Goal: Information Seeking & Learning: Learn about a topic

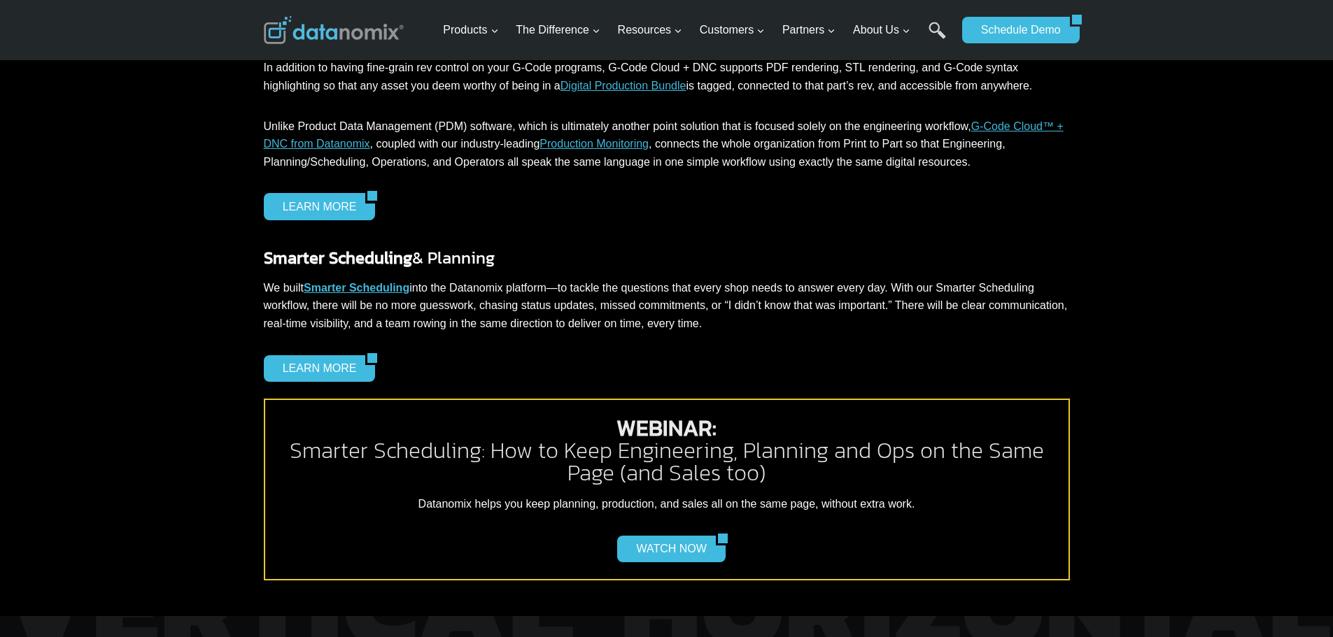
scroll to position [1644, 0]
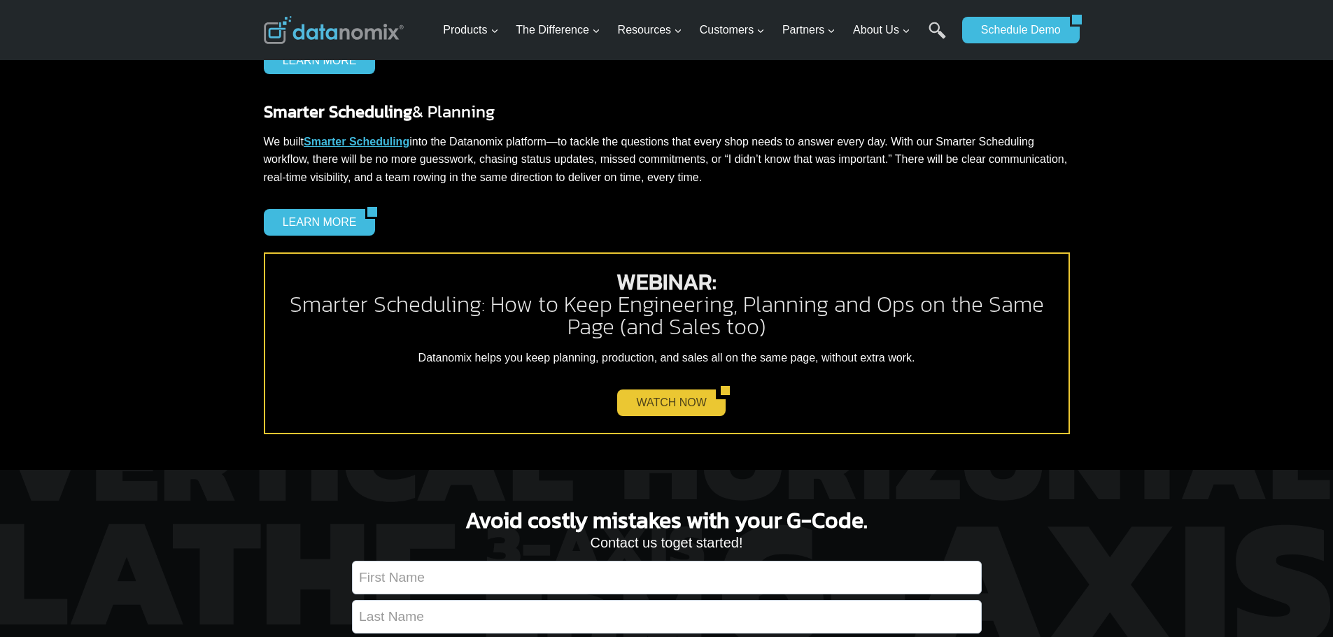
click at [678, 395] on link "WATCH NOW" at bounding box center [666, 403] width 98 height 27
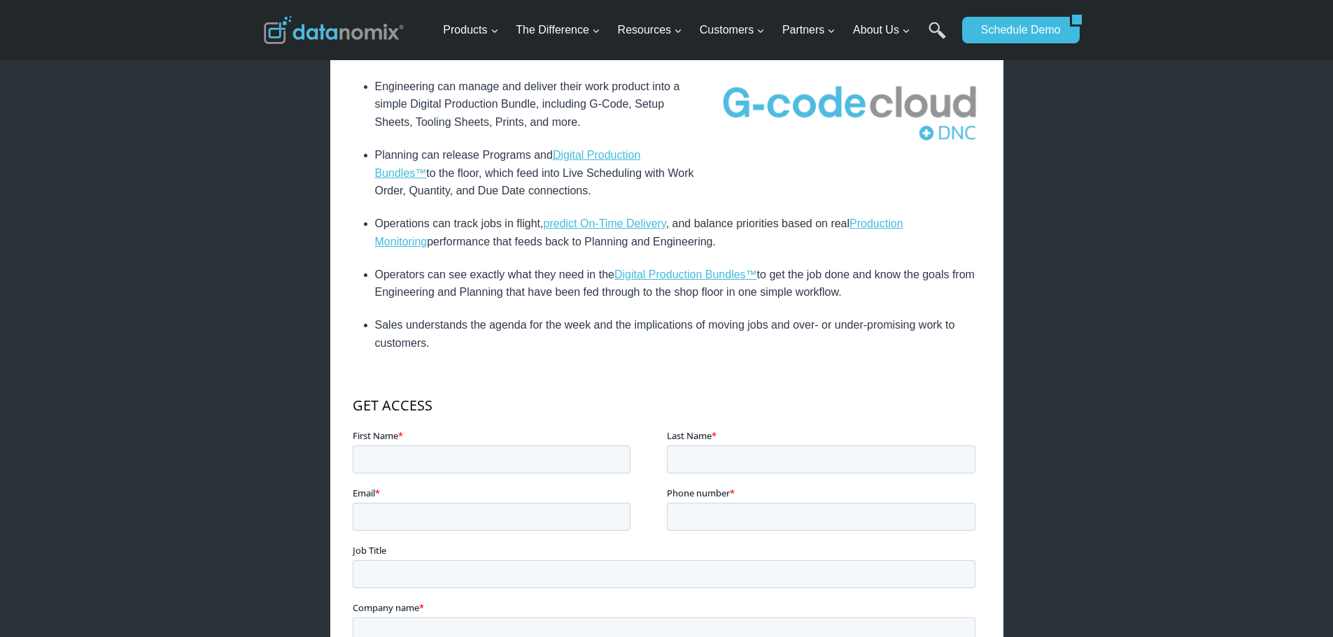
scroll to position [840, 0]
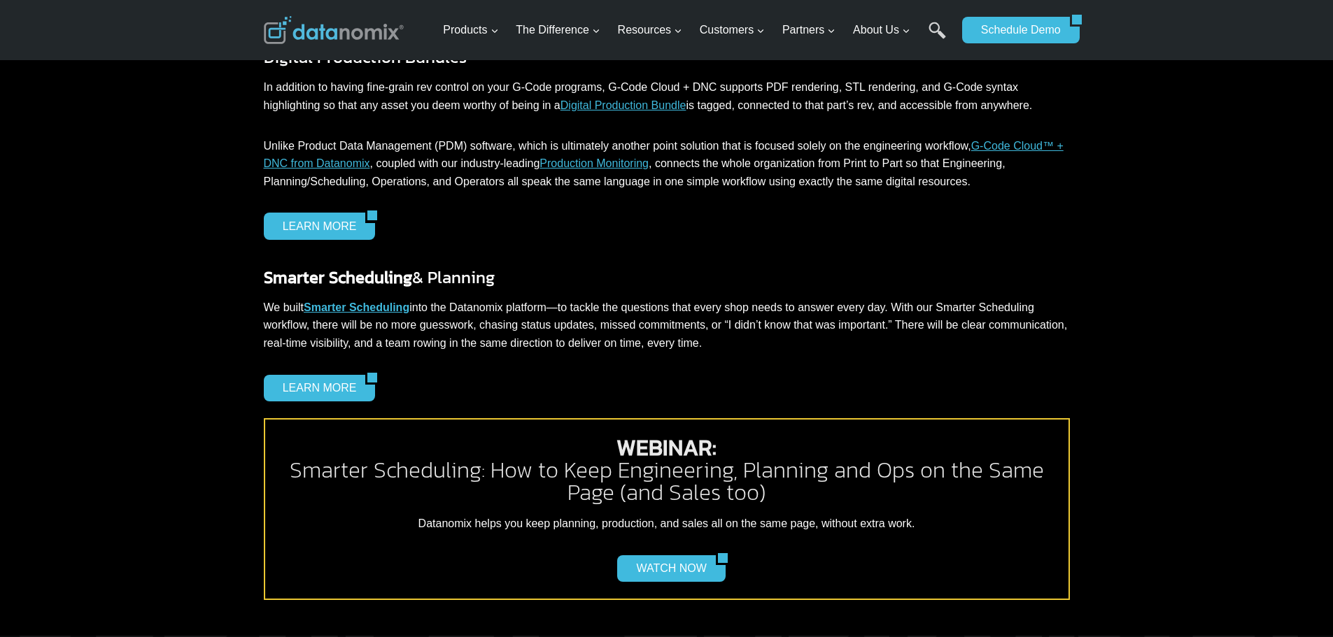
scroll to position [1434, 0]
